Goal: Information Seeking & Learning: Learn about a topic

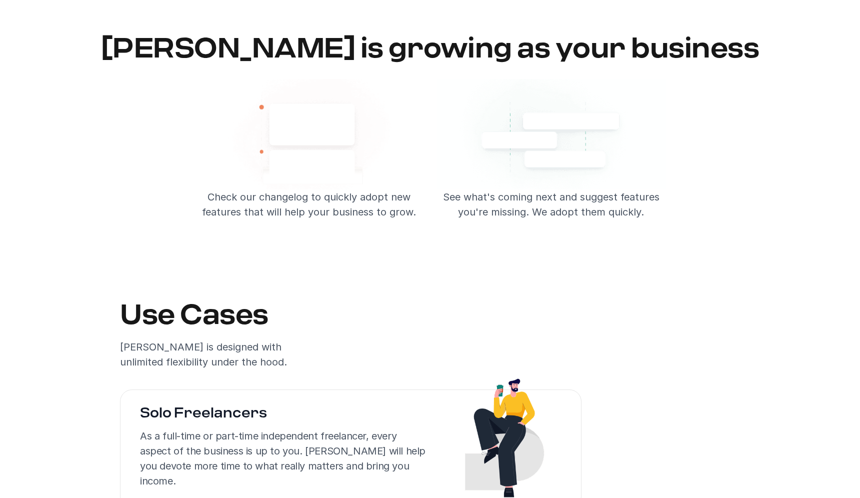
scroll to position [1683, 0]
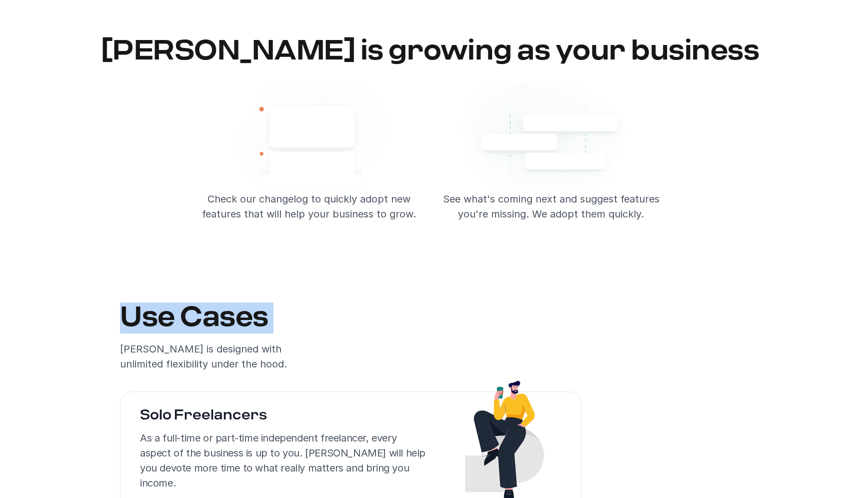
drag, startPoint x: 126, startPoint y: 320, endPoint x: 337, endPoint y: 340, distance: 212.1
click at [337, 340] on div "Use Cases [PERSON_NAME] is designed with unlimited flexibility under the hood." at bounding box center [430, 337] width 636 height 69
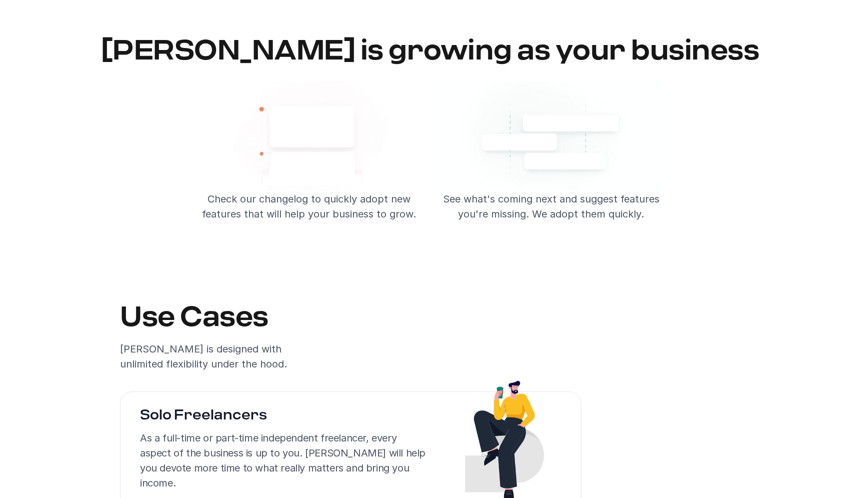
drag, startPoint x: 244, startPoint y: 318, endPoint x: 293, endPoint y: 322, distance: 49.2
click at [293, 323] on div "Use Cases [PERSON_NAME] is designed with unlimited flexibility under the hood." at bounding box center [430, 337] width 636 height 69
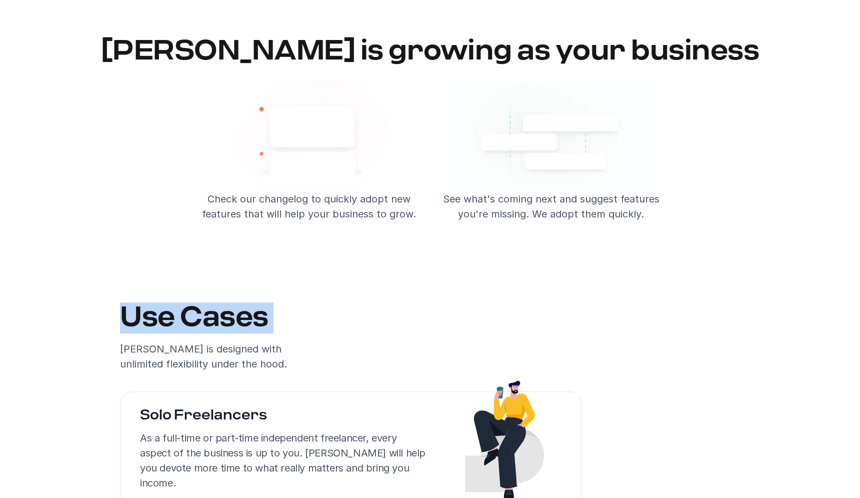
drag, startPoint x: 120, startPoint y: 319, endPoint x: 368, endPoint y: 338, distance: 248.8
click at [368, 338] on div "Use Cases [PERSON_NAME] is designed with unlimited flexibility under the hood." at bounding box center [430, 337] width 636 height 69
click at [368, 339] on div "Use Cases [PERSON_NAME] is designed with unlimited flexibility under the hood." at bounding box center [430, 337] width 636 height 69
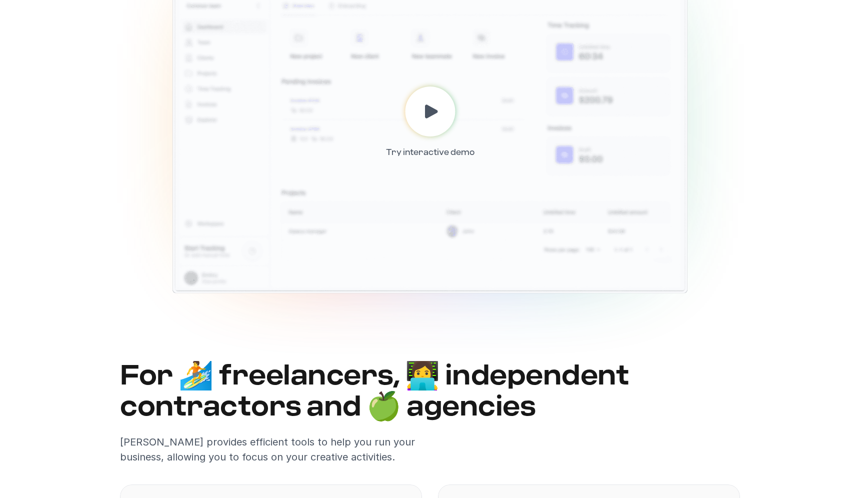
scroll to position [346, 0]
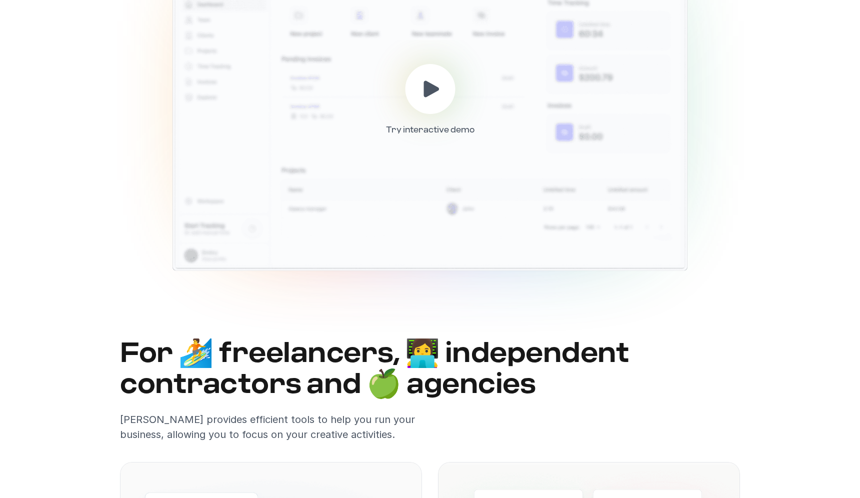
click at [439, 73] on div at bounding box center [430, 89] width 50 height 50
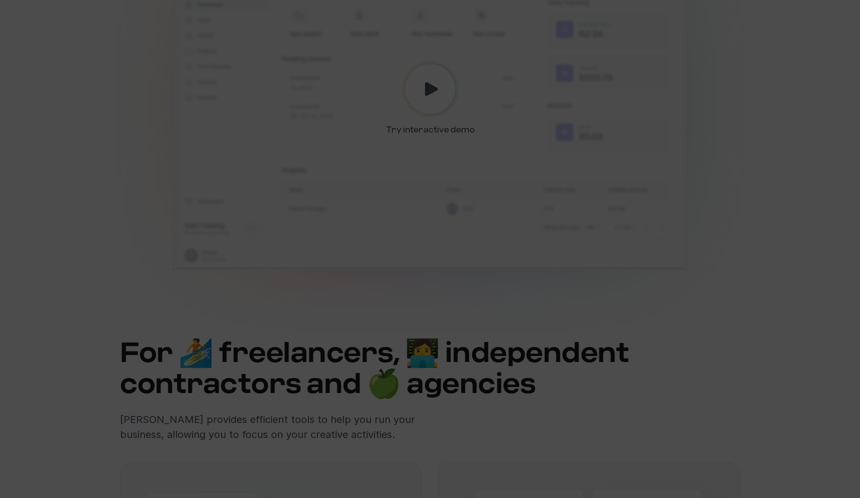
click at [451, 73] on div at bounding box center [430, 249] width 860 height 498
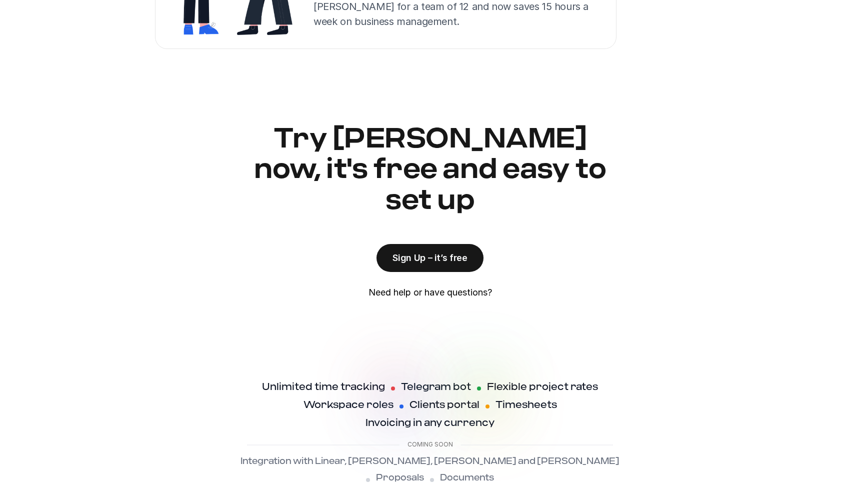
scroll to position [2409, 0]
